Goal: Task Accomplishment & Management: Use online tool/utility

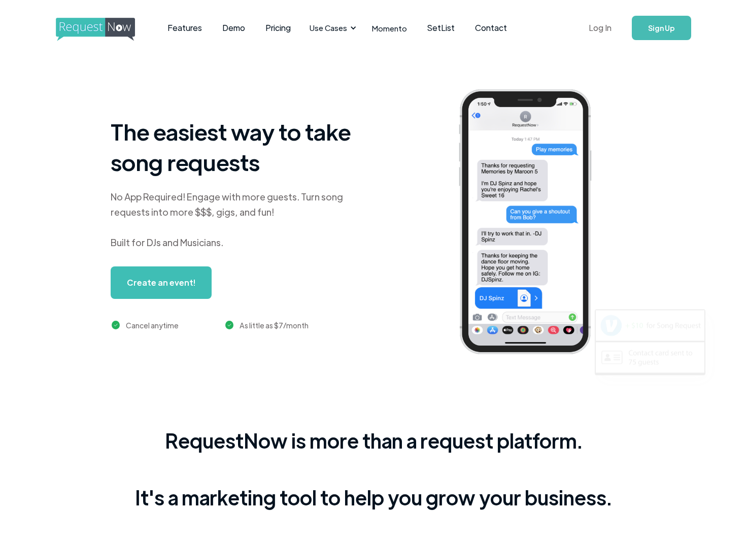
click at [608, 26] on link "Log In" at bounding box center [599, 28] width 43 height 36
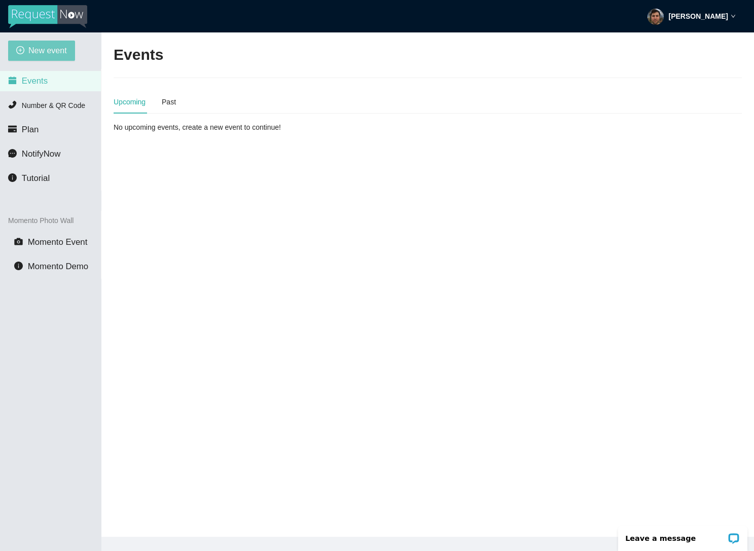
click at [43, 46] on span "New event" at bounding box center [47, 50] width 39 height 13
